Goal: Task Accomplishment & Management: Complete application form

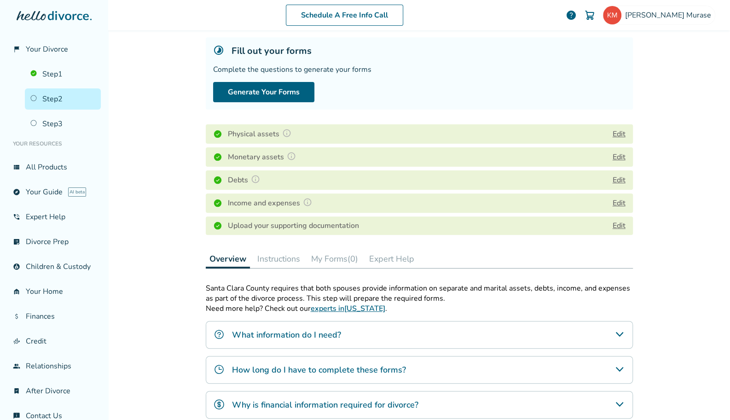
scroll to position [52, 0]
click at [613, 226] on link "Edit" at bounding box center [619, 225] width 13 height 10
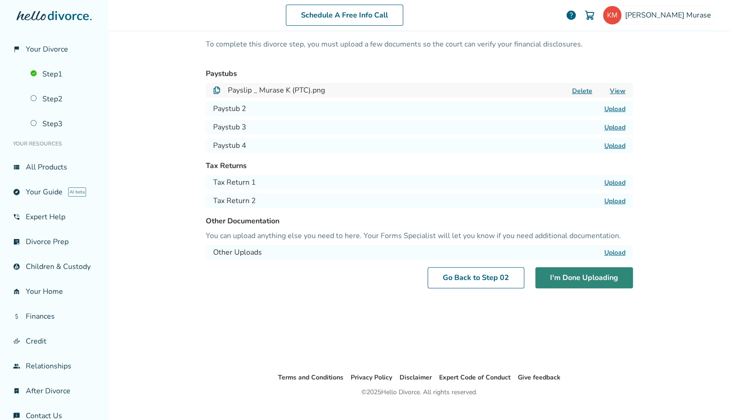
click at [587, 277] on button "I'm Done Uploading" at bounding box center [584, 277] width 98 height 21
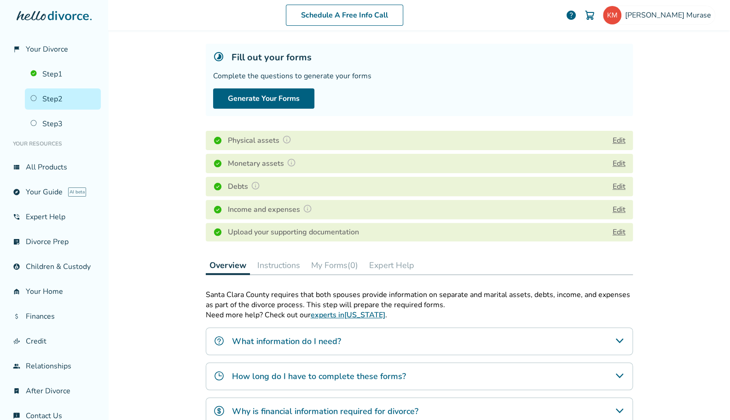
click at [617, 231] on link "Edit" at bounding box center [619, 232] width 13 height 10
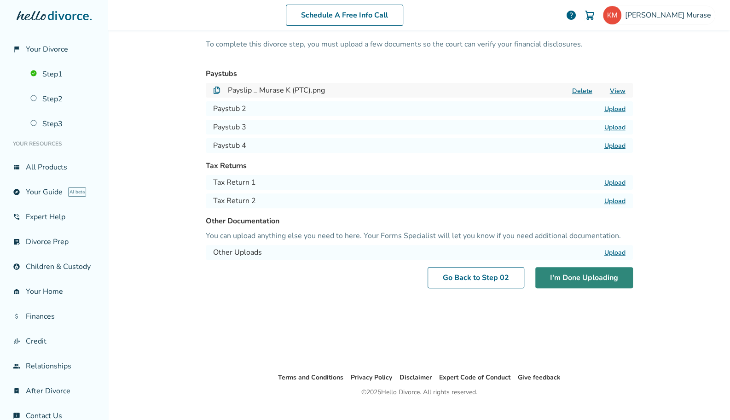
click at [567, 277] on button "I'm Done Uploading" at bounding box center [584, 277] width 98 height 21
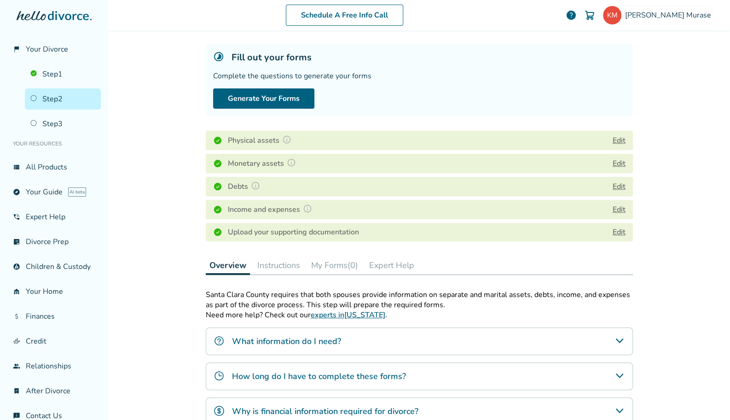
click at [616, 232] on link "Edit" at bounding box center [619, 232] width 13 height 10
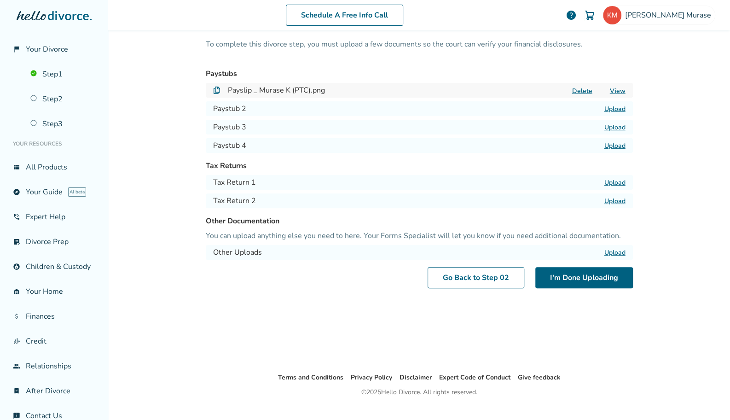
click at [610, 180] on label "Upload" at bounding box center [614, 182] width 21 height 9
click at [0, 0] on input "Upload" at bounding box center [0, 0] width 0 height 0
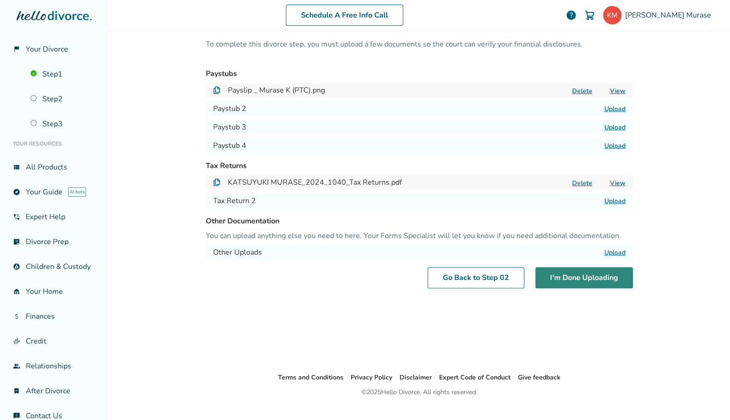
click at [595, 275] on button "I'm Done Uploading" at bounding box center [584, 277] width 98 height 21
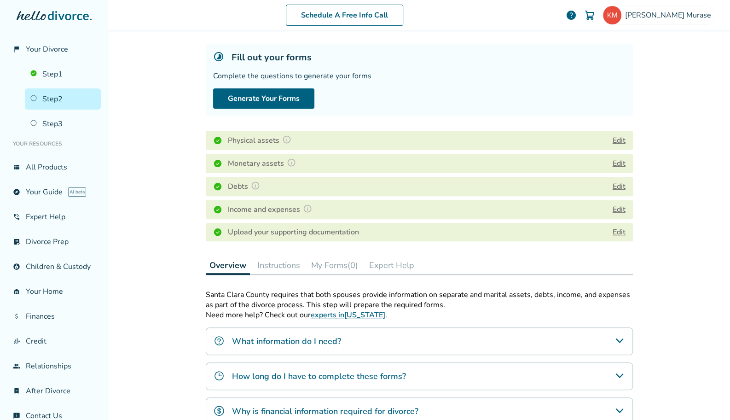
click at [688, 270] on div "Schedule A Free Info Call [PERSON_NAME] help Schedule A Free Call [PERSON_NAME]…" at bounding box center [419, 210] width 622 height 420
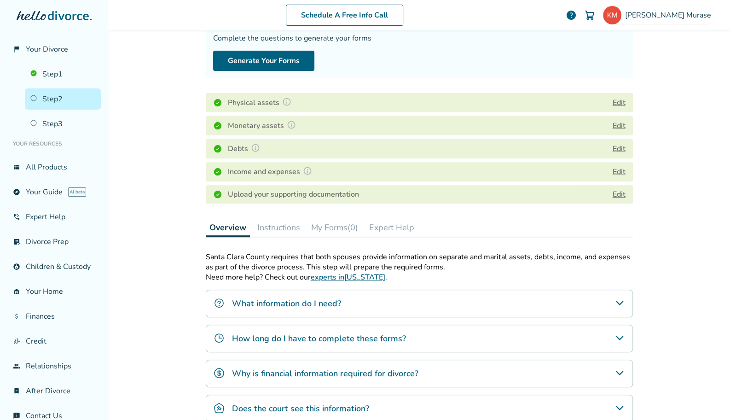
scroll to position [117, 0]
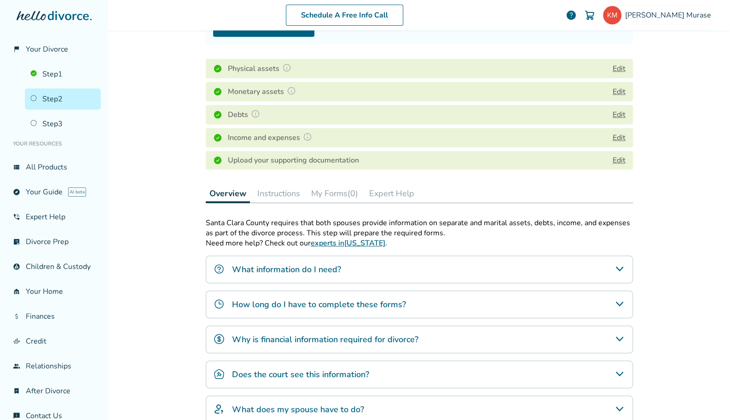
click at [614, 302] on icon "How long do I have to complete these forms?" at bounding box center [619, 303] width 11 height 11
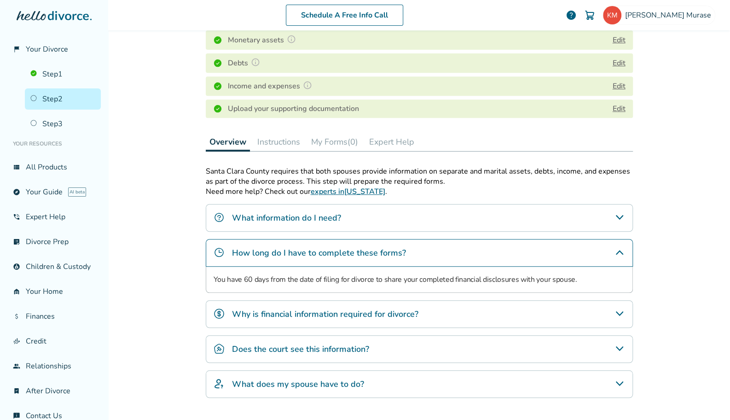
scroll to position [178, 0]
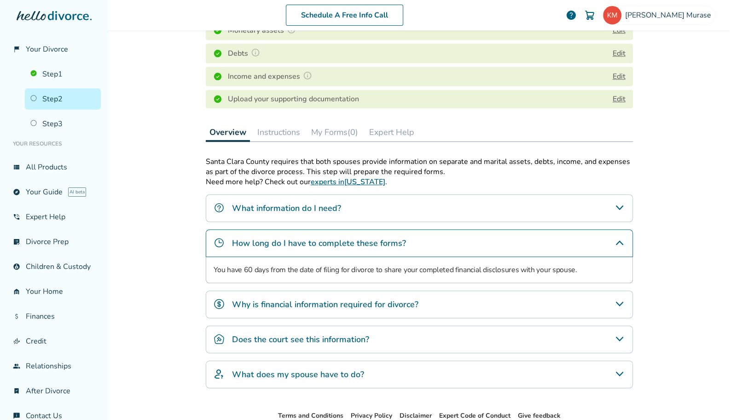
click at [402, 303] on h4 "Why is financial information required for divorce?" at bounding box center [325, 304] width 186 height 12
